Goal: Check status: Check status

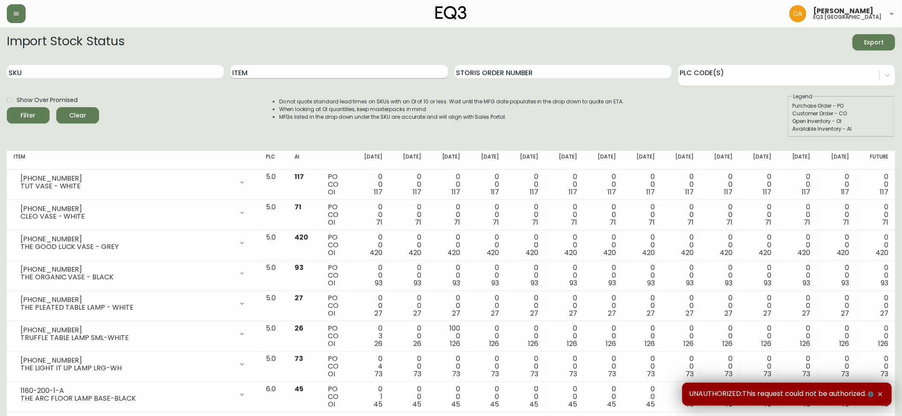
click at [295, 72] on input "Item" at bounding box center [339, 72] width 217 height 14
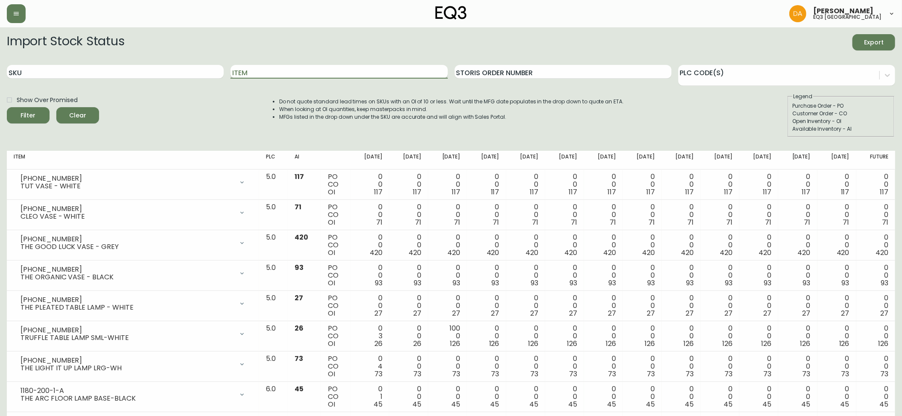
paste input "[PHONE_NUMBER]"
type input "[PHONE_NUMBER]"
click at [7, 107] on button "Filter" at bounding box center [28, 115] width 43 height 16
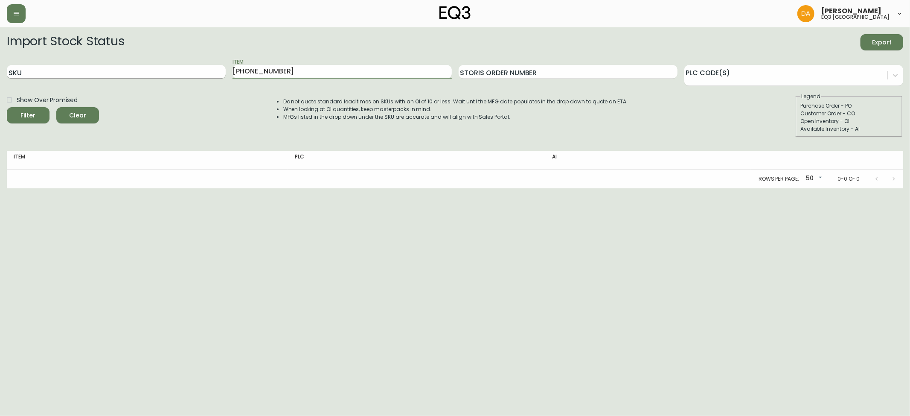
click at [70, 76] on input "SKU" at bounding box center [116, 72] width 219 height 14
paste input "[PHONE_NUMBER]"
type input "[PHONE_NUMBER]"
drag, startPoint x: 280, startPoint y: 77, endPoint x: 190, endPoint y: 71, distance: 89.9
click at [190, 71] on div "SKU [PHONE_NUMBER] Item [PHONE_NUMBER] Storis Order Number PLC Code(s)" at bounding box center [455, 72] width 897 height 28
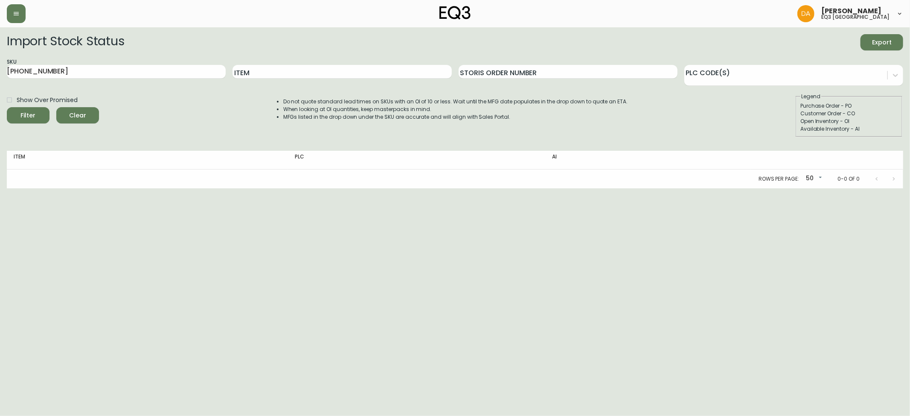
click at [6, 119] on main "Import Stock Status Export SKU [PHONE_NUMBER] Item Storis Order Number PLC Code…" at bounding box center [455, 107] width 910 height 161
click at [18, 115] on span "Filter" at bounding box center [28, 115] width 29 height 11
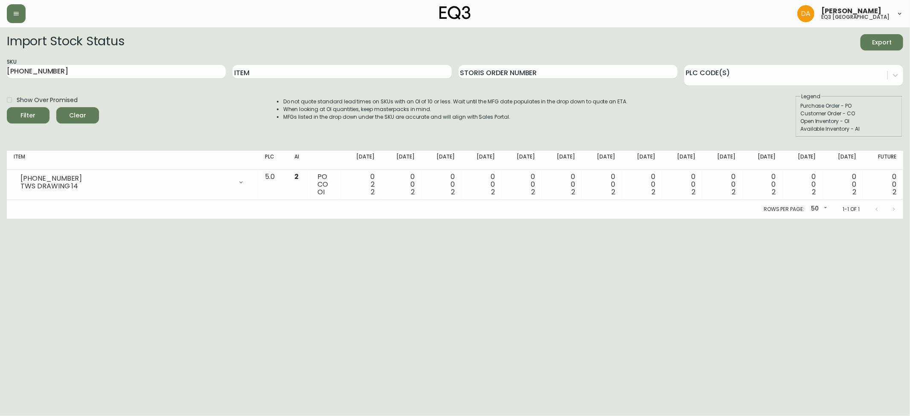
click at [286, 219] on html "[PERSON_NAME] eq3 calgary Import Stock Status Export SKU [PHONE_NUMBER] Item St…" at bounding box center [455, 109] width 910 height 219
drag, startPoint x: 177, startPoint y: 331, endPoint x: 501, endPoint y: 6, distance: 459.7
click at [178, 219] on html "[PERSON_NAME] eq3 calgary Import Stock Status Export SKU [PHONE_NUMBER] Item St…" at bounding box center [455, 109] width 910 height 219
